Goal: Task Accomplishment & Management: Complete application form

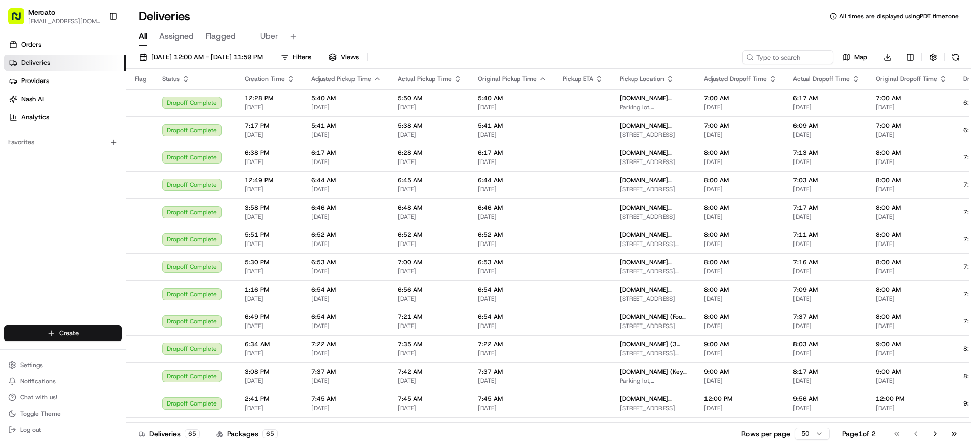
click at [79, 313] on html "Mercato [EMAIL_ADDRESS][DOMAIN_NAME] Toggle Sidebar Orders Deliveries Providers…" at bounding box center [485, 222] width 971 height 445
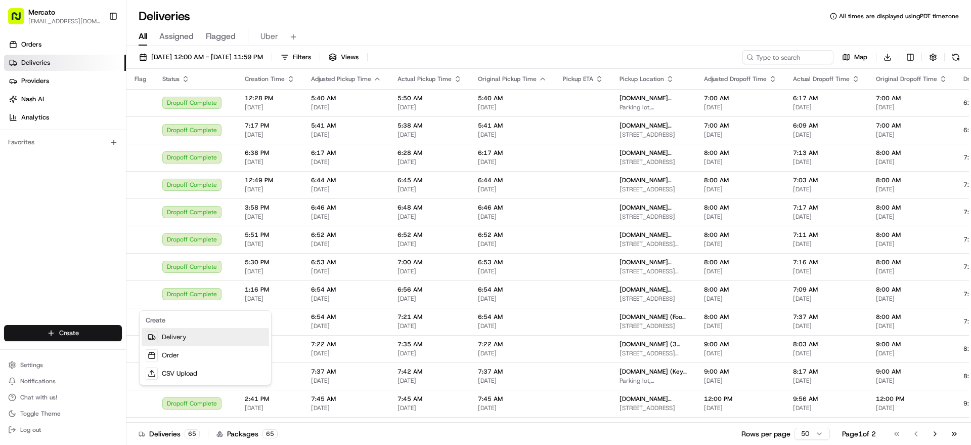
click at [188, 338] on link "Delivery" at bounding box center [205, 337] width 127 height 18
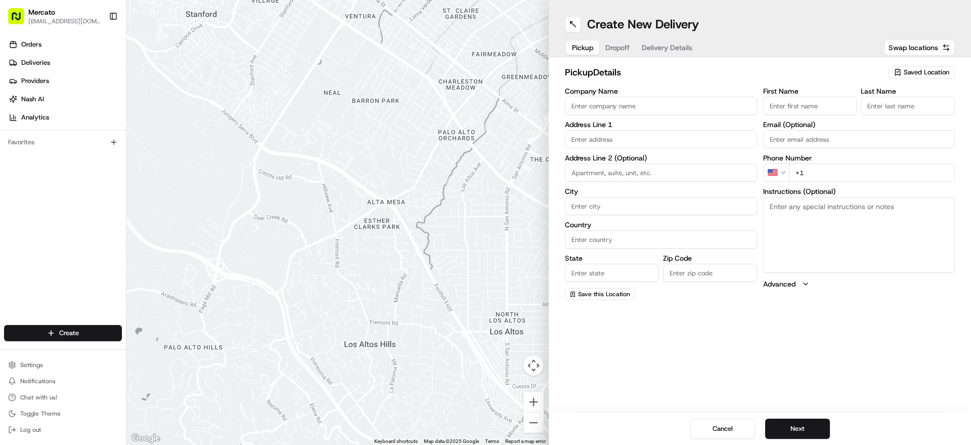
click at [666, 115] on input "Company Name" at bounding box center [661, 106] width 192 height 18
paste input "Mercato.com (Reading Terminal Market - Fulfillment Center)"
type input "Mercato.com (Reading Terminal Market - Fulfillment Center)"
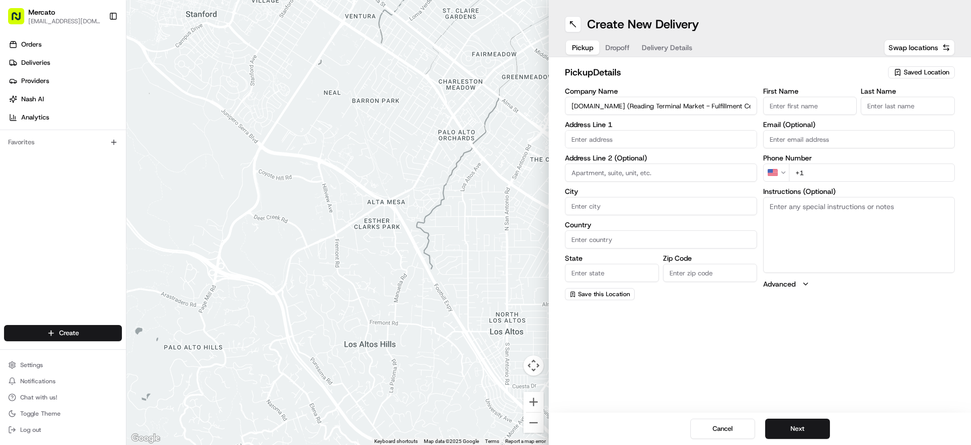
click at [677, 148] on input "text" at bounding box center [661, 139] width 192 height 18
paste input "1136 Arch Street"
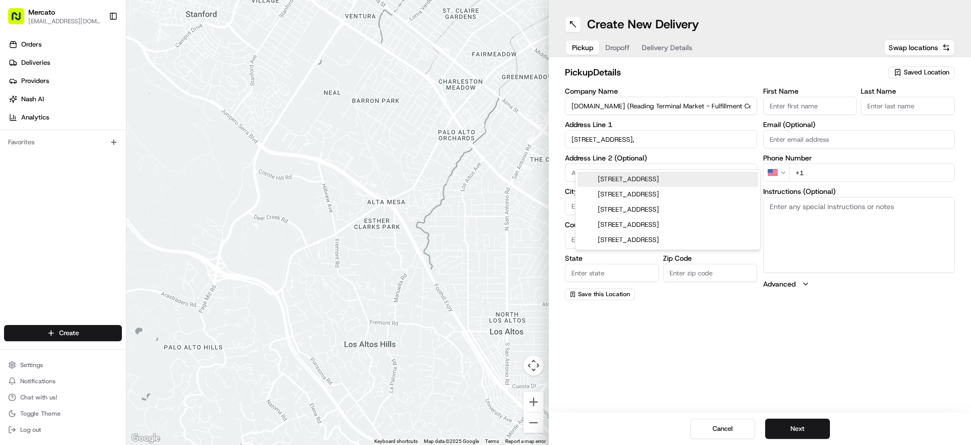
paste input "19107"
click at [711, 177] on div "1136 Arch Street, Philadelphia, PA 19107" at bounding box center [668, 178] width 181 height 15
type input "1136 Arch St, Philadelphia, PA 19107, USA"
type input "Philadelphia"
type input "United States"
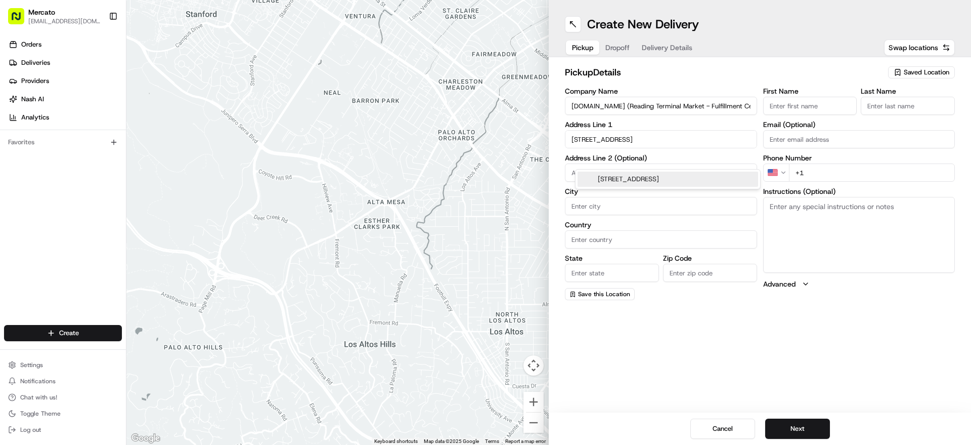
type input "PA"
type input "19107"
type input "1136 Arch Street"
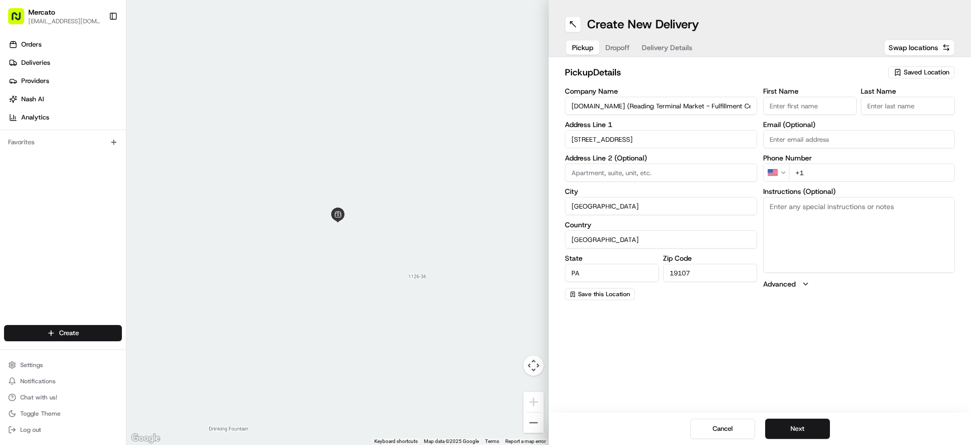
click at [834, 245] on textarea "Instructions (Optional)" at bounding box center [859, 235] width 192 height 76
paste textarea "Please go inside Reading Terminal Market, on the Arch Street side, visit the Fu…"
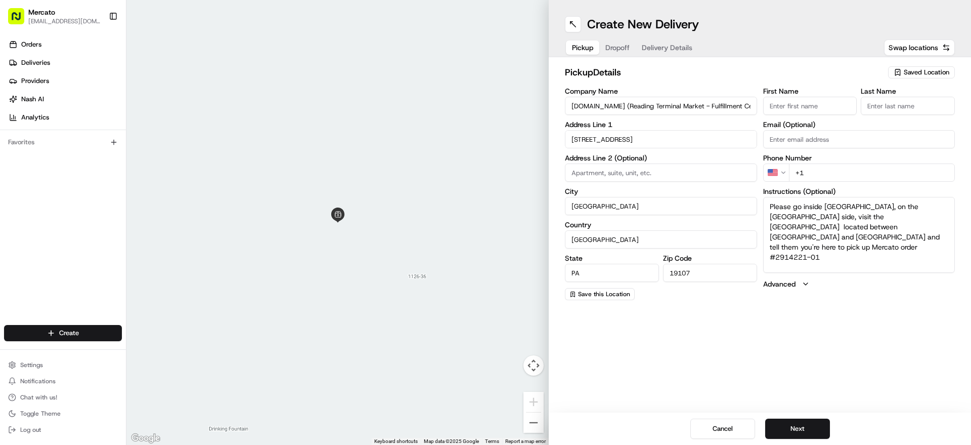
type textarea "Please go inside Reading Terminal Market, on the Arch Street side, visit the Fu…"
paste input "1 855 966 2725"
click at [912, 182] on input "+1" at bounding box center [872, 172] width 166 height 18
type input "+1 1 855 966 2725"
click at [842, 362] on div "Create New Delivery Pickup Dropoff Delivery Details Swap locations pickup Detai…" at bounding box center [760, 222] width 422 height 445
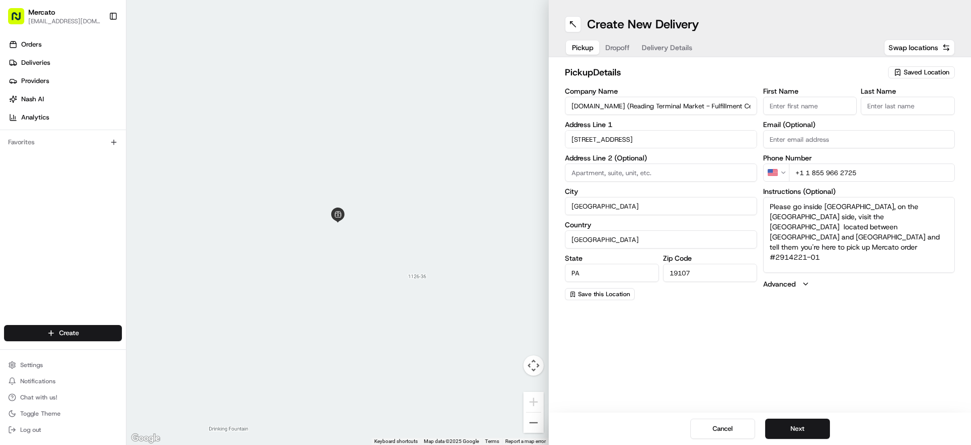
click at [828, 414] on div "Cancel Next" at bounding box center [760, 428] width 422 height 32
click at [809, 425] on button "Next" at bounding box center [797, 428] width 65 height 20
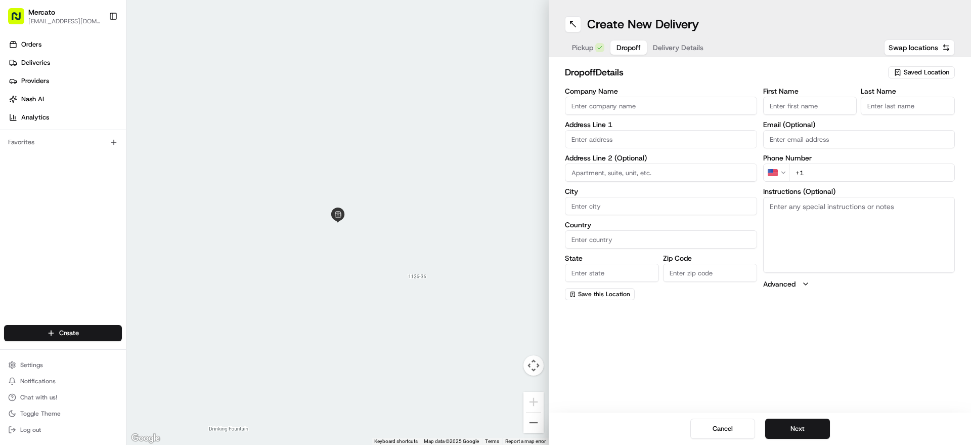
click at [709, 148] on input "text" at bounding box center [661, 139] width 192 height 18
paste input "3138 Salmon Street"
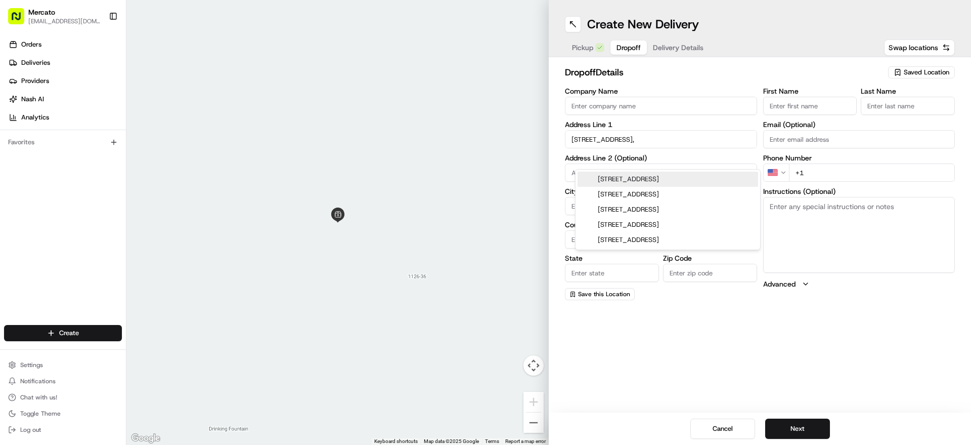
paste input "19134"
click at [673, 182] on div "3138 Salmon Street, Philadelphia, PA 19134" at bounding box center [668, 178] width 181 height 15
type input "3138 Salmon St, Philadelphia, PA 19134, USA"
type input "Philadelphia"
type input "United States"
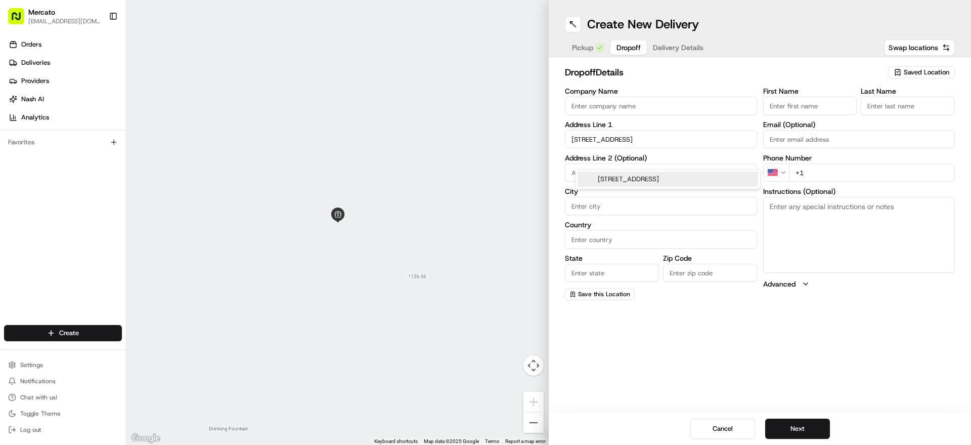
type input "PA"
type input "19134"
type input "3138 Salmon Street"
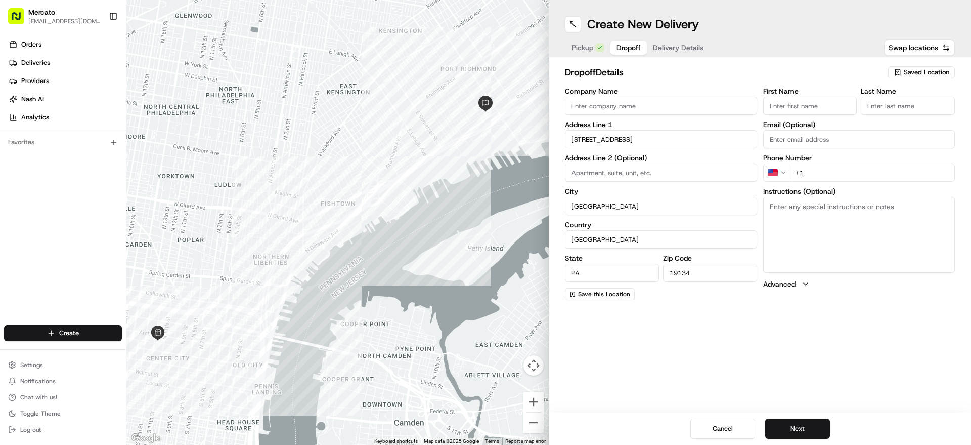
click at [833, 115] on input "First Name" at bounding box center [810, 106] width 94 height 18
paste input "Urszula"
type input "Urszula"
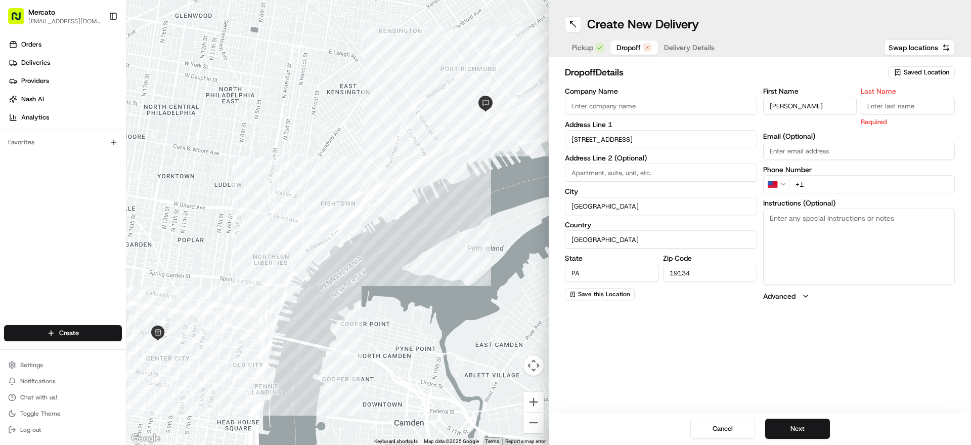
click at [928, 95] on label "Last Name" at bounding box center [908, 91] width 94 height 7
click at [928, 105] on input "Last Name" at bounding box center [908, 106] width 94 height 18
click at [917, 115] on input "Last Name" at bounding box center [908, 106] width 94 height 18
paste input "Dean"
type input "Dean"
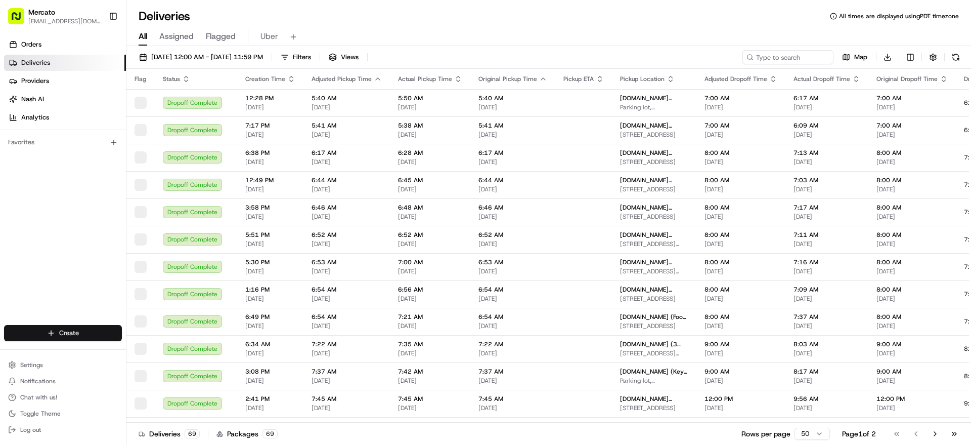
click at [79, 320] on html "Mercato jannia@mercato.com Toggle Sidebar Orders Deliveries Providers Nash AI A…" at bounding box center [485, 222] width 971 height 445
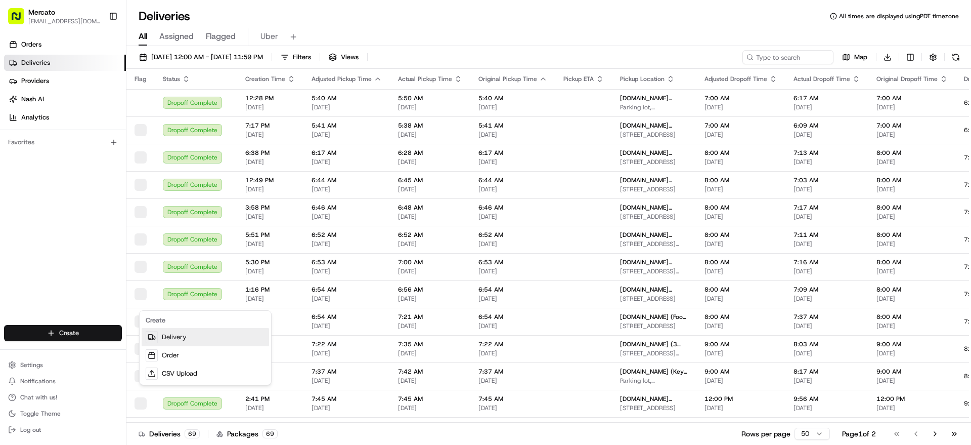
click at [189, 338] on link "Delivery" at bounding box center [205, 337] width 127 height 18
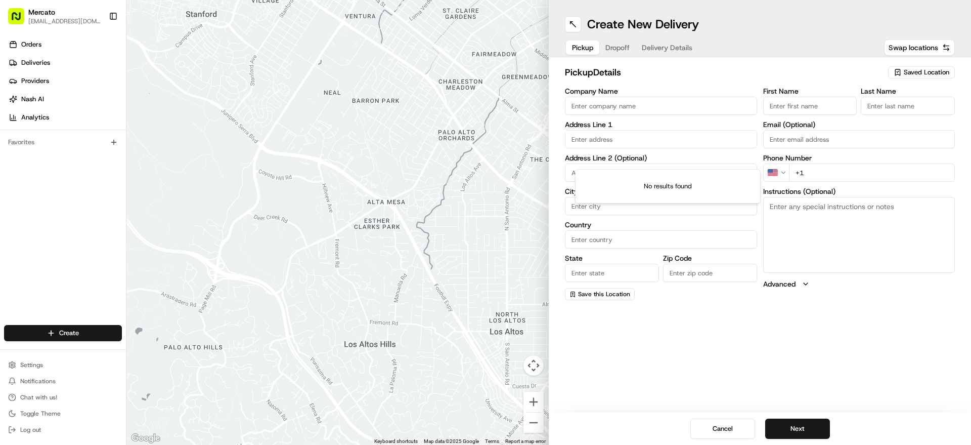
click at [599, 148] on input "text" at bounding box center [661, 139] width 192 height 18
paste input "1136 Arch Street"
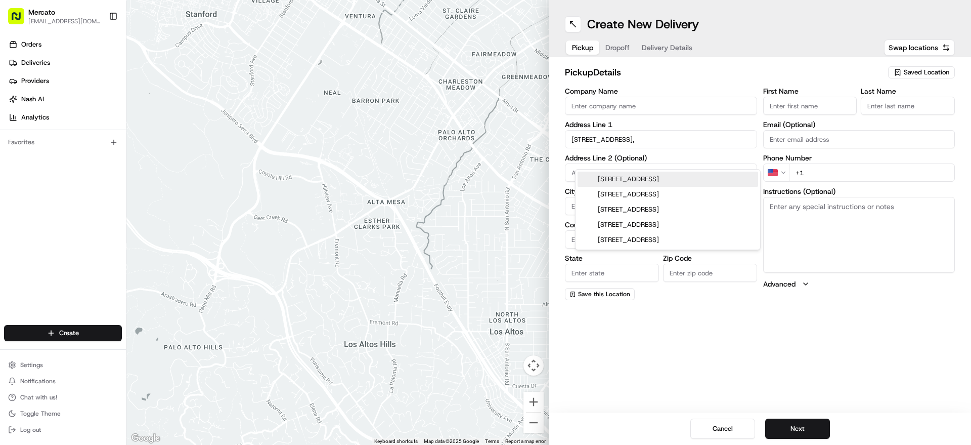
paste input "19107"
click at [649, 187] on div "1136 Arch Street, Philadelphia, PA 19107" at bounding box center [668, 178] width 181 height 15
type input "1136 Arch St, Philadelphia, PA 19107, USA"
type input "Philadelphia"
type input "United States"
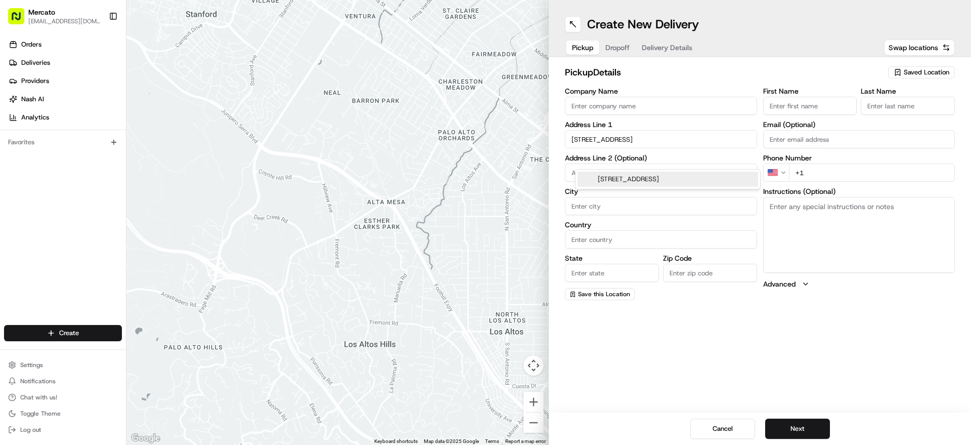
type input "PA"
type input "19107"
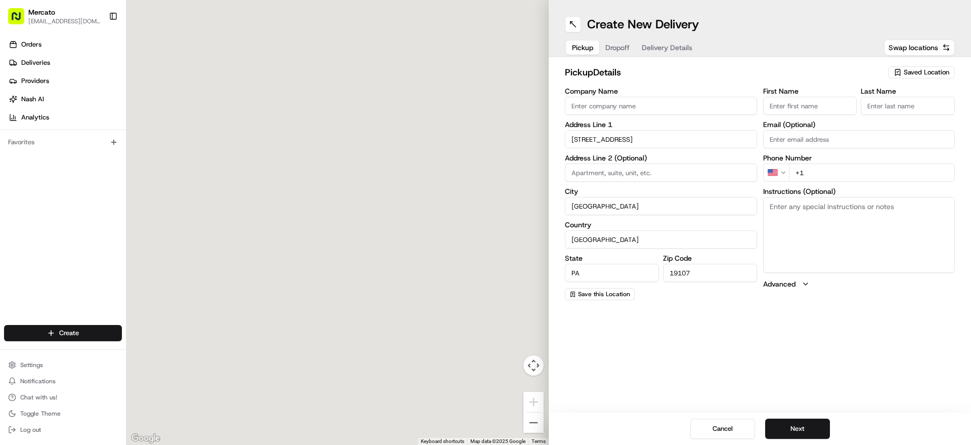
type input "1136 Arch Street"
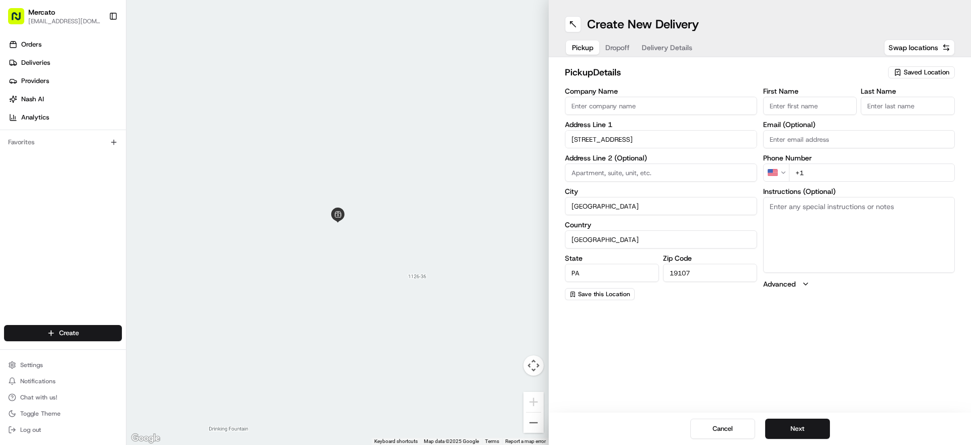
paste textarea "Please go inside Reading Terminal Market, on the Arch Street side, visit the Fu…"
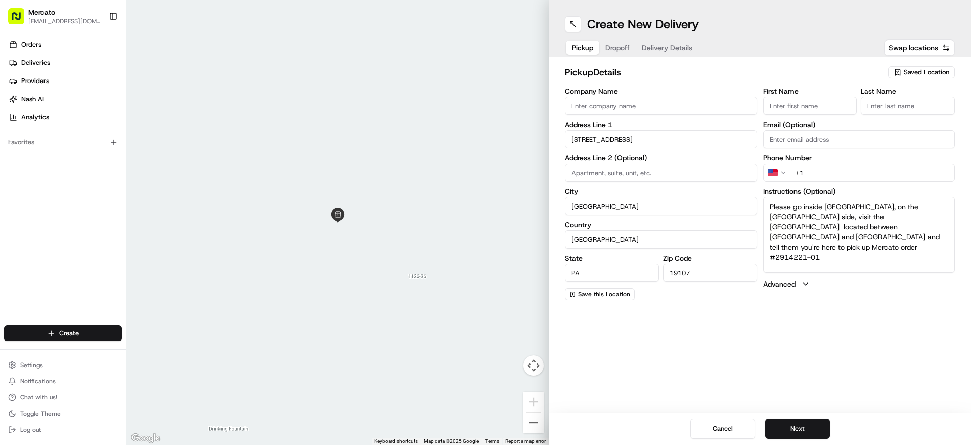
click at [782, 255] on textarea "Please go inside Reading Terminal Market, on the Arch Street side, visit the Fu…" at bounding box center [859, 235] width 192 height 76
type textarea "Please go inside Reading Terminal Market, on the Arch Street side, visit the Fu…"
paste input "1 855 966 2725"
click at [843, 182] on input "+1" at bounding box center [872, 172] width 166 height 18
type input "+1 1 855 966 2725"
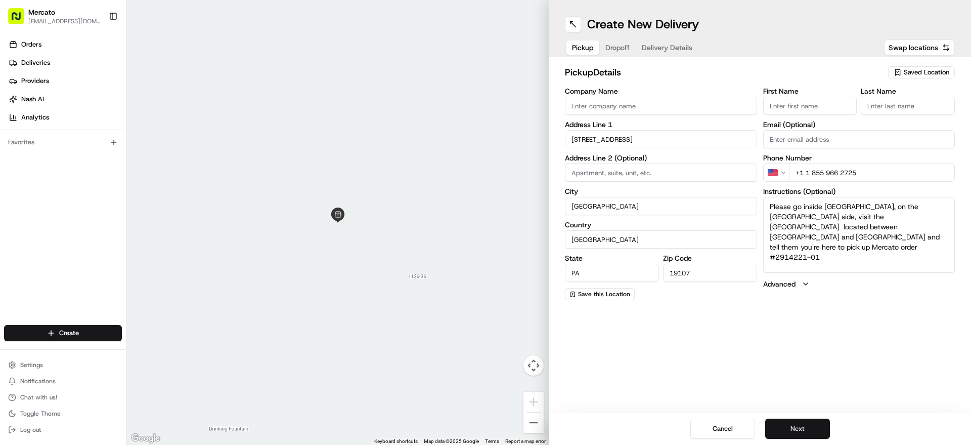
click at [826, 425] on button "Next" at bounding box center [797, 428] width 65 height 20
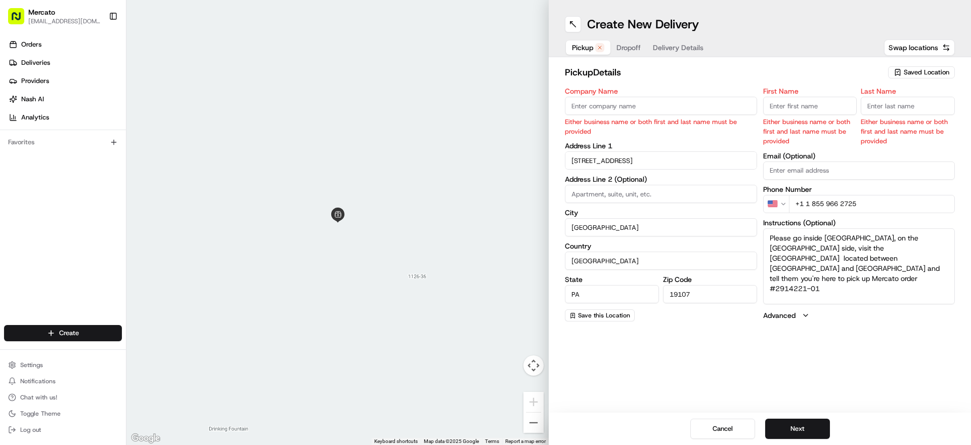
click at [718, 115] on input "Company Name" at bounding box center [661, 106] width 192 height 18
paste input "Mercato.com (Reading Terminal Market - Fulfillment Center)"
type input "Mercato.com (Reading Terminal Market - Fulfillment Center)"
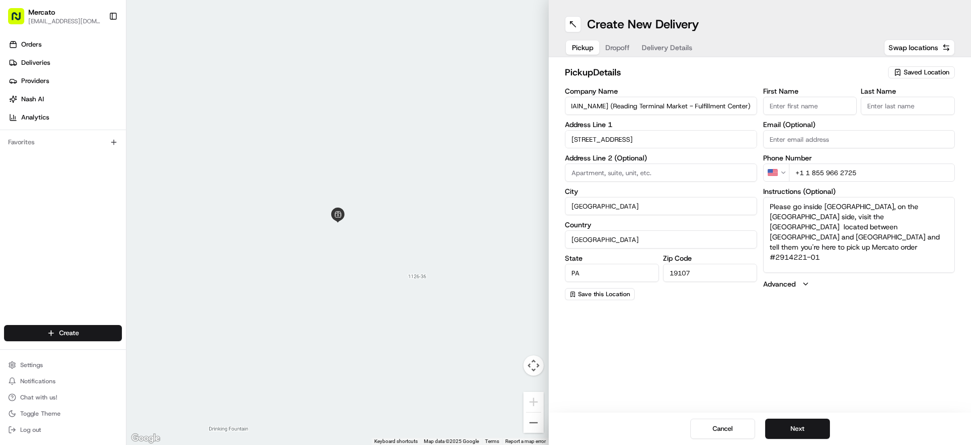
scroll to position [0, 0]
click at [820, 423] on button "Next" at bounding box center [797, 428] width 65 height 20
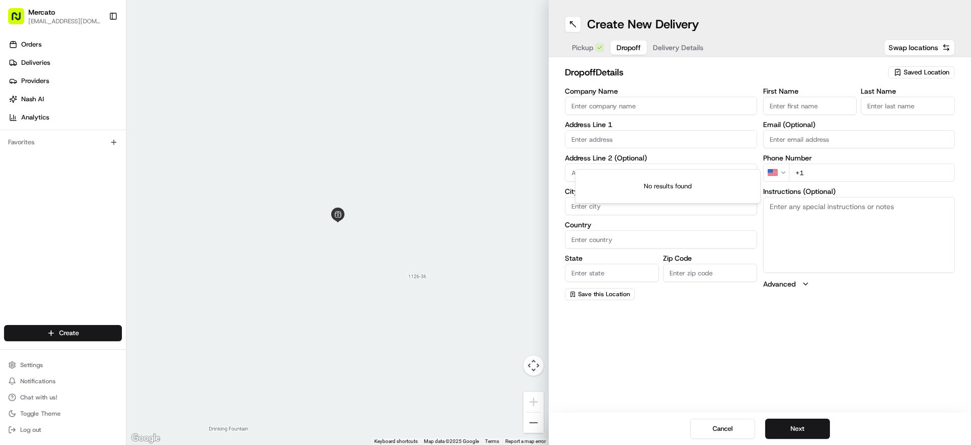
click at [618, 148] on input "text" at bounding box center [661, 139] width 192 height 18
paste input "3138 Salmon Street"
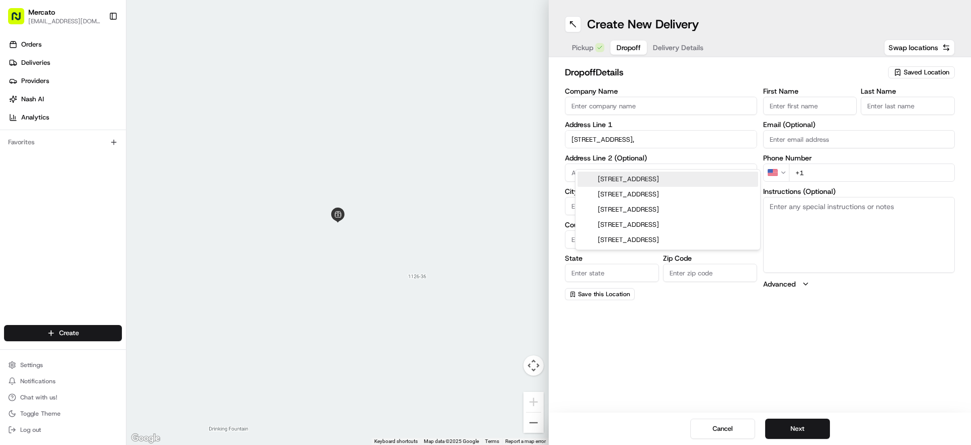
paste input "19134"
click at [670, 179] on div "3138 Salmon Street, Philadelphia, PA 19134" at bounding box center [668, 178] width 181 height 15
type input "3138 Salmon St, Philadelphia, PA 19134, USA"
type input "Philadelphia"
type input "United States"
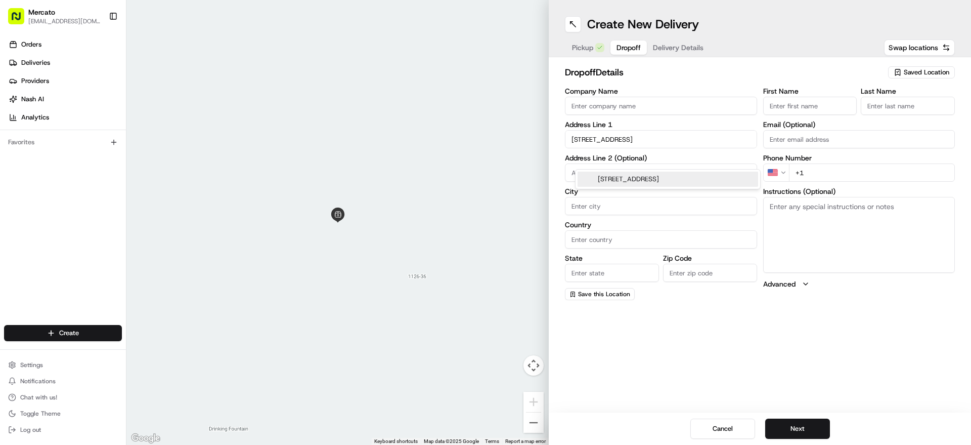
type input "PA"
type input "19134"
type input "3138 Salmon Street"
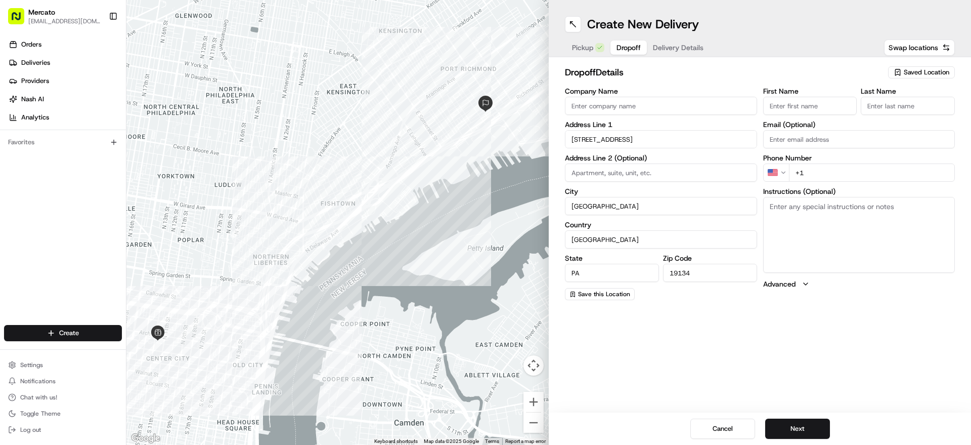
click at [826, 115] on input "First Name" at bounding box center [810, 106] width 94 height 18
paste input "Urszula"
type input "Urszula"
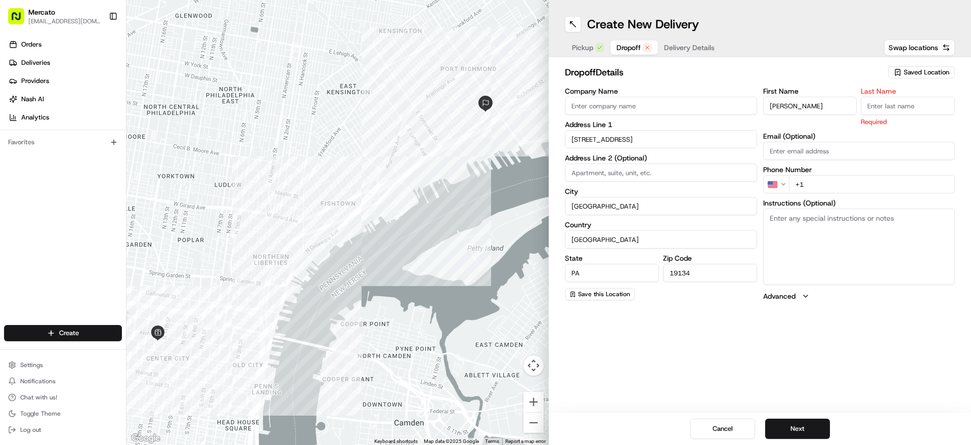
click at [893, 115] on input "Last Name" at bounding box center [908, 106] width 94 height 18
paste input "Dean"
type input "Dean"
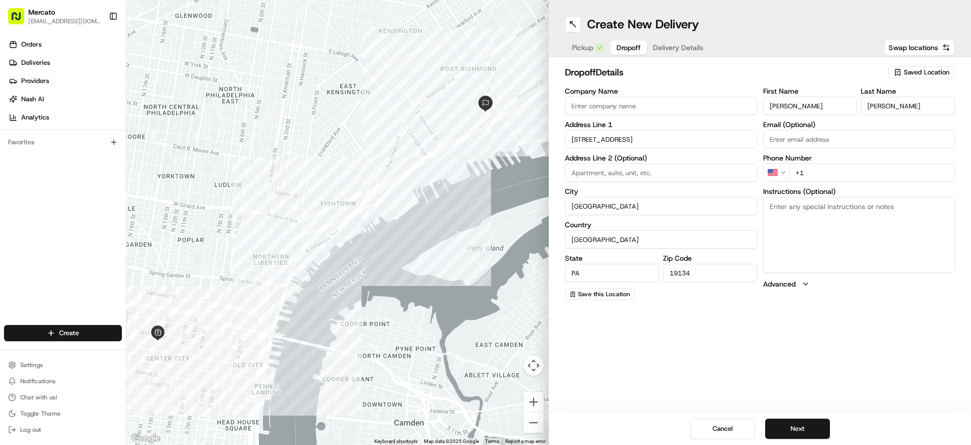
click at [837, 182] on input "+1" at bounding box center [872, 172] width 166 height 18
paste input "1 267 844 7392"
type input "+1 1 267 844 7392"
click at [866, 257] on textarea "Instructions (Optional)" at bounding box center [859, 235] width 192 height 76
paste textarea "Mention you are here with Mercato. Please call/text Urszula at (267) 844-7392 u…"
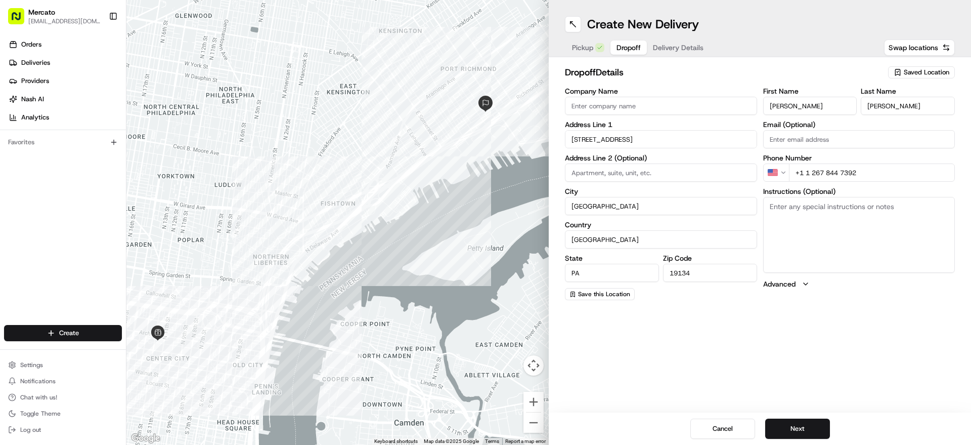
type textarea "Mention you are here with Mercato. Please call/text Urszula at (267) 844-7392 u…"
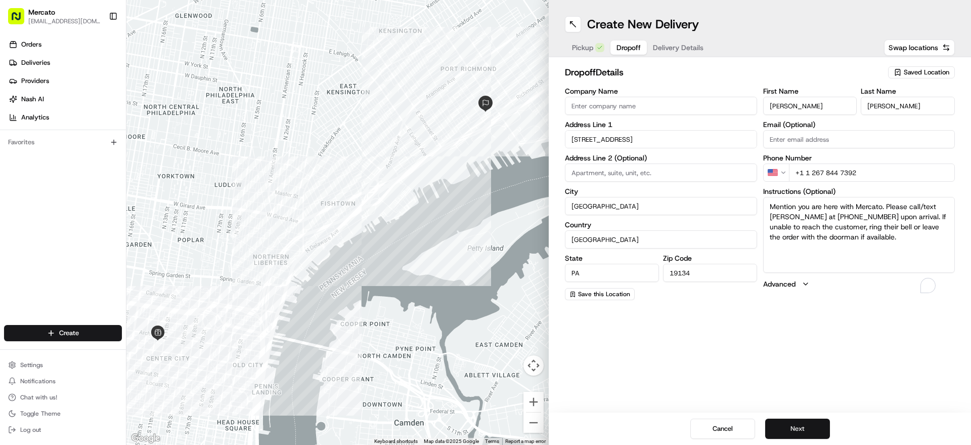
click at [819, 422] on button "Next" at bounding box center [797, 428] width 65 height 20
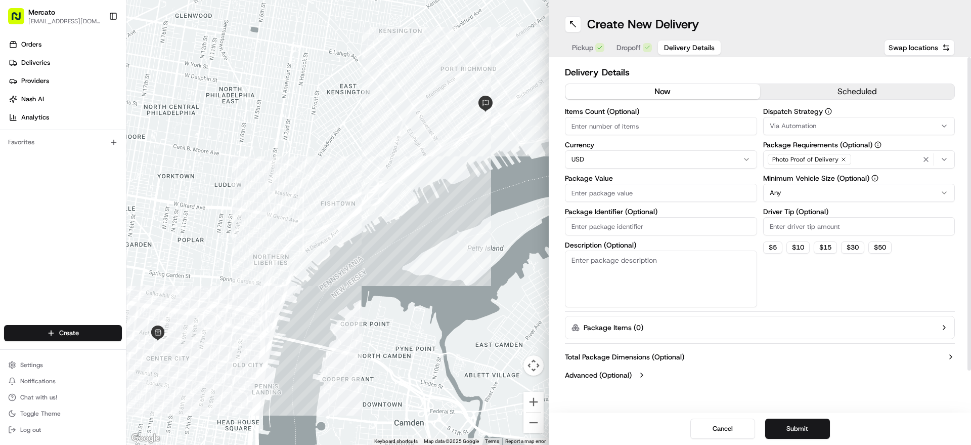
click at [600, 235] on input "Package Identifier (Optional)" at bounding box center [661, 226] width 192 height 18
paste input "Order #2914221"
type input "Order #2914221"
paste input "63.96"
click at [634, 202] on input "Package Value" at bounding box center [661, 193] width 192 height 18
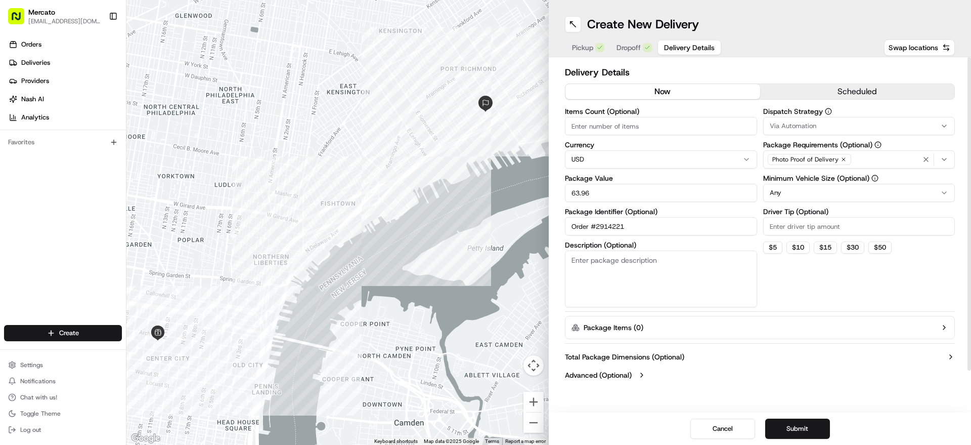
type input "63.96"
click at [806, 235] on input "Driver Tip (Optional)" at bounding box center [859, 226] width 192 height 18
type input "4.00"
click at [793, 419] on button "Submit" at bounding box center [797, 428] width 65 height 20
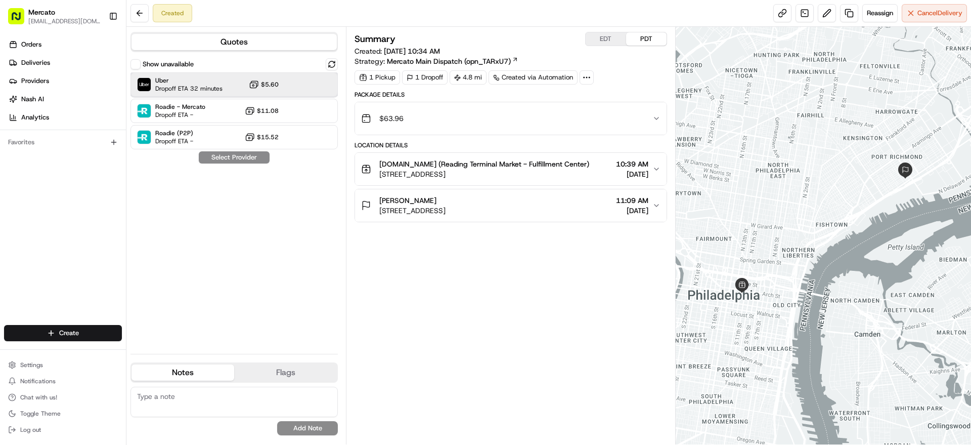
click at [223, 93] on span "Dropoff ETA 32 minutes" at bounding box center [188, 88] width 67 height 8
click at [248, 163] on button "Assign Provider" at bounding box center [234, 157] width 72 height 12
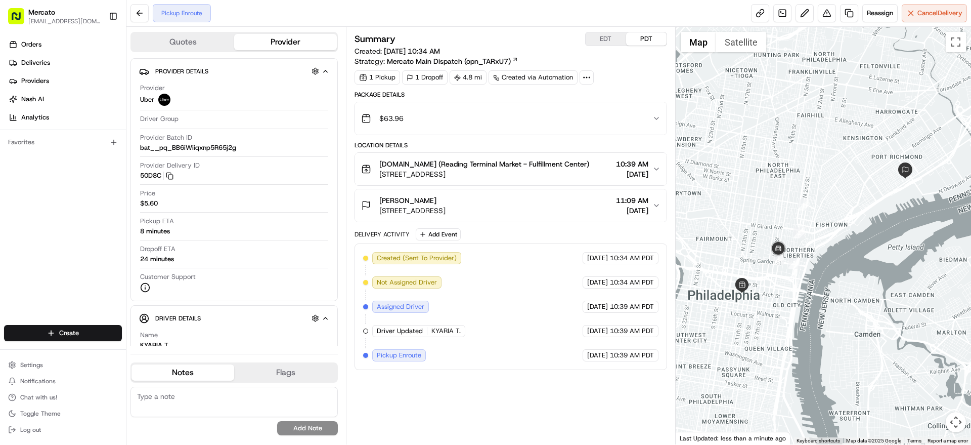
click at [936, 27] on div "Pickup Enroute Reassign Cancel Delivery" at bounding box center [548, 13] width 845 height 27
click at [917, 3] on div "Pickup Enroute Reassign Cancel Delivery" at bounding box center [548, 13] width 845 height 27
click at [918, 10] on span "Cancel Delivery" at bounding box center [940, 13] width 45 height 9
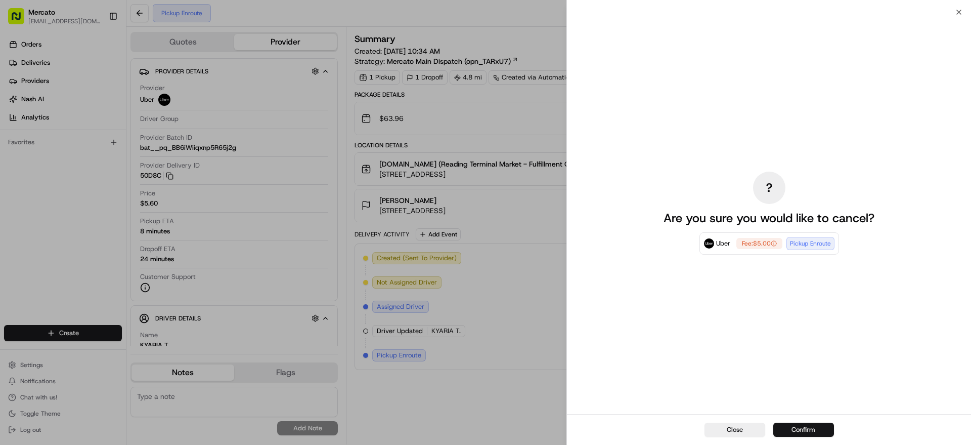
click at [792, 422] on button "Confirm" at bounding box center [803, 429] width 61 height 14
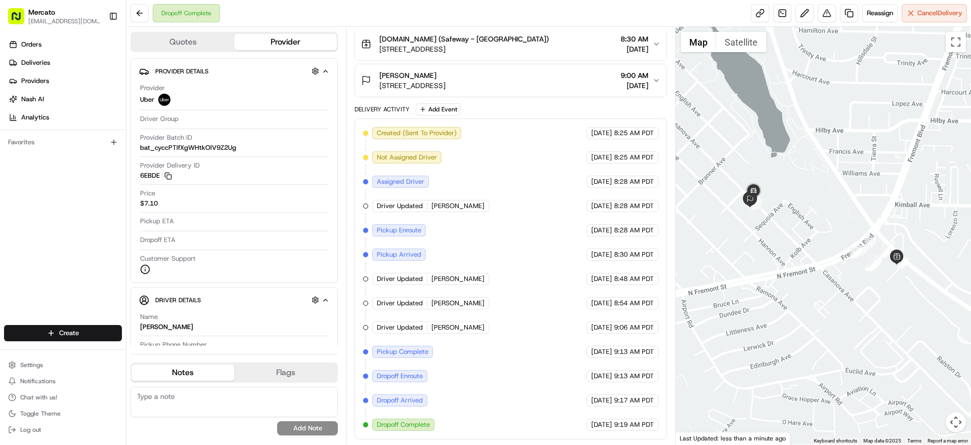
click at [394, 425] on span "Dropoff Complete" at bounding box center [403, 424] width 53 height 9
copy div "Dropoff Complete Uber [DATE] 9:19 AM PDT"
drag, startPoint x: 390, startPoint y: 425, endPoint x: 670, endPoint y: 425, distance: 280.3
click at [667, 425] on div "Created (Sent To Provider) Uber [DATE] 8:25 AM PDT Not Assigned Driver Uber [DA…" at bounding box center [511, 278] width 312 height 321
